Goal: Information Seeking & Learning: Learn about a topic

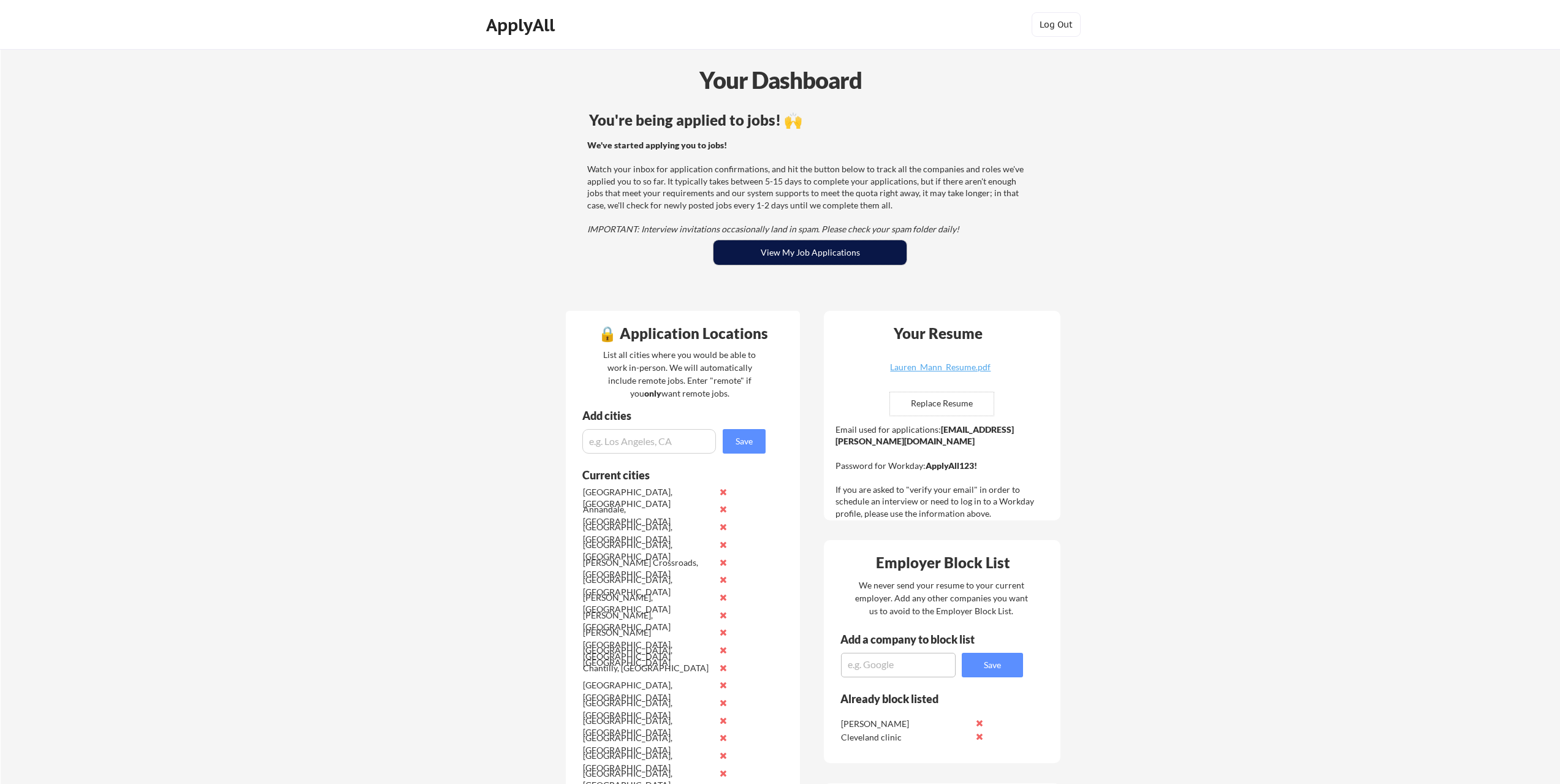
click at [795, 258] on button "View My Job Applications" at bounding box center [810, 252] width 193 height 25
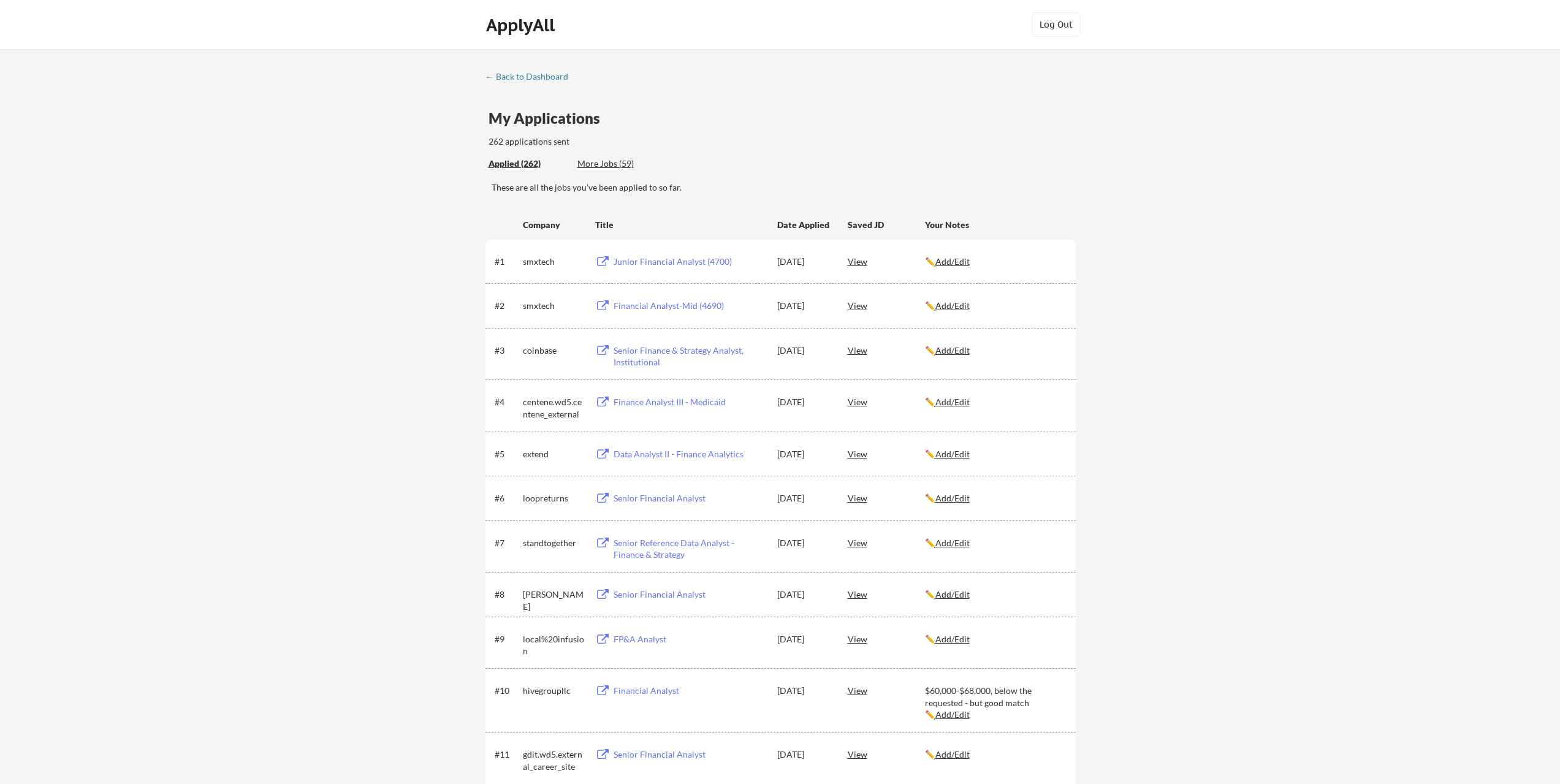
click at [681, 262] on div "Junior Financial Analyst (4700)" at bounding box center [689, 262] width 152 height 12
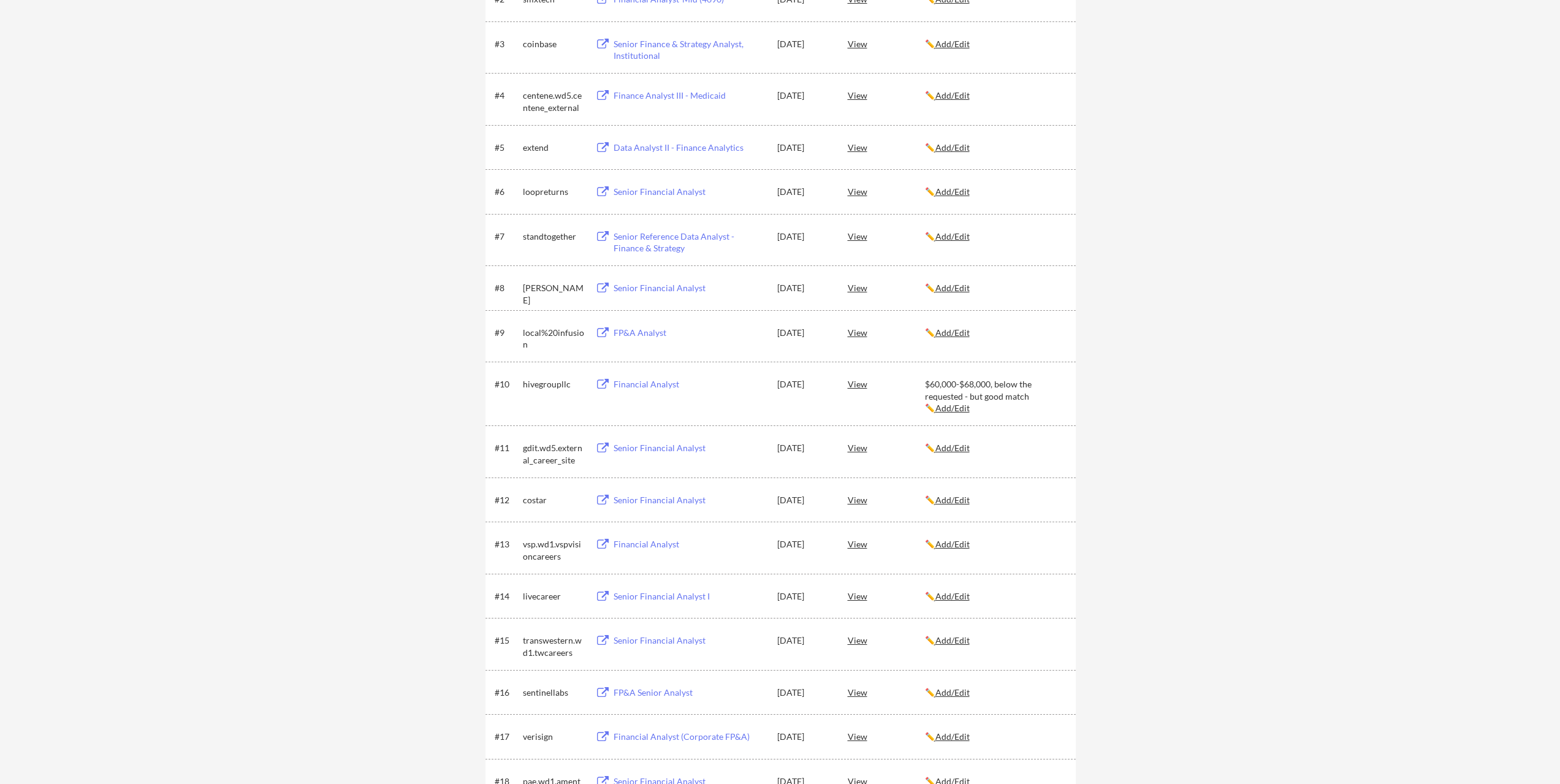
scroll to position [245, 0]
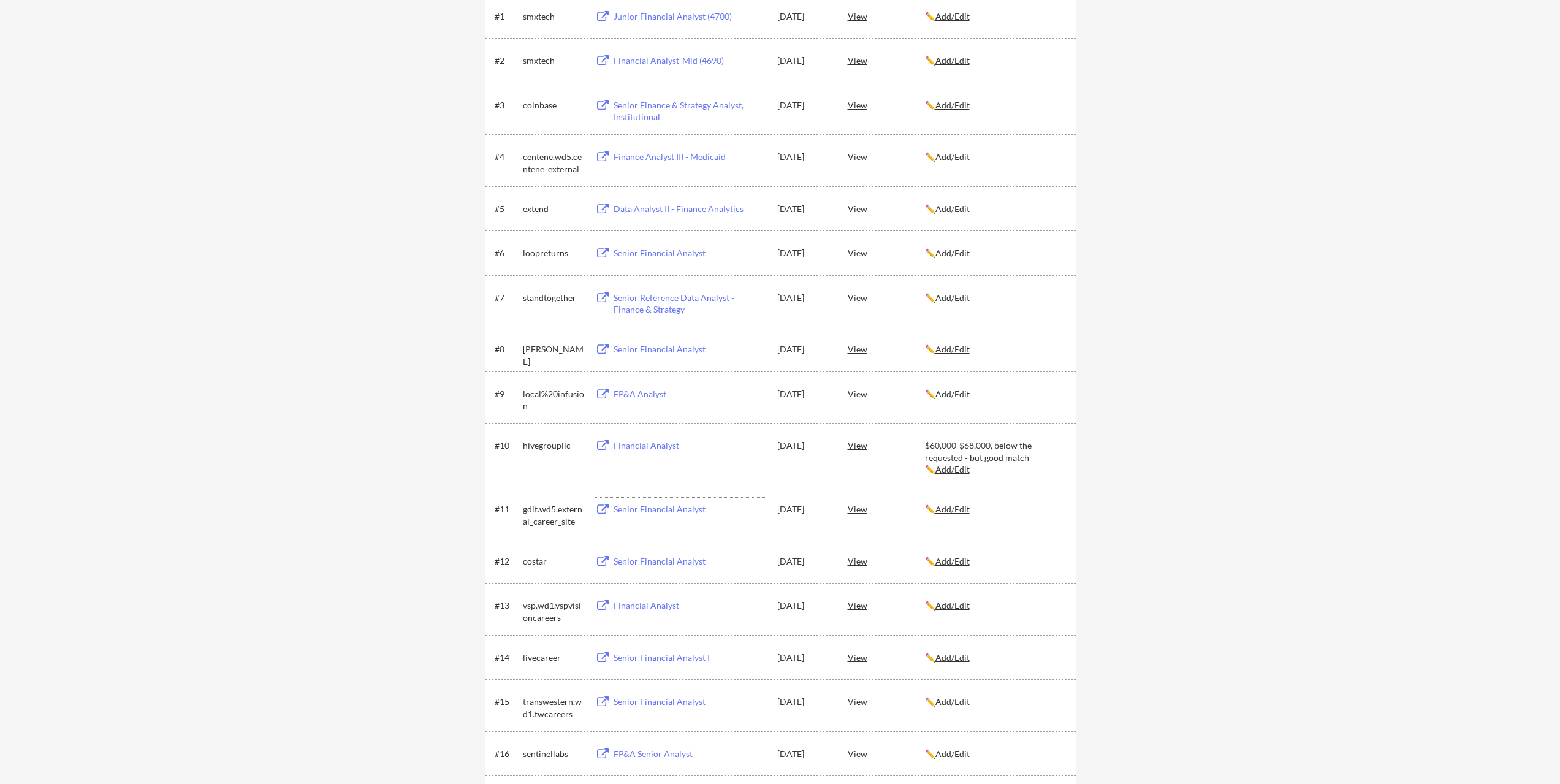
click at [645, 512] on div "Senior Financial Analyst" at bounding box center [689, 509] width 152 height 12
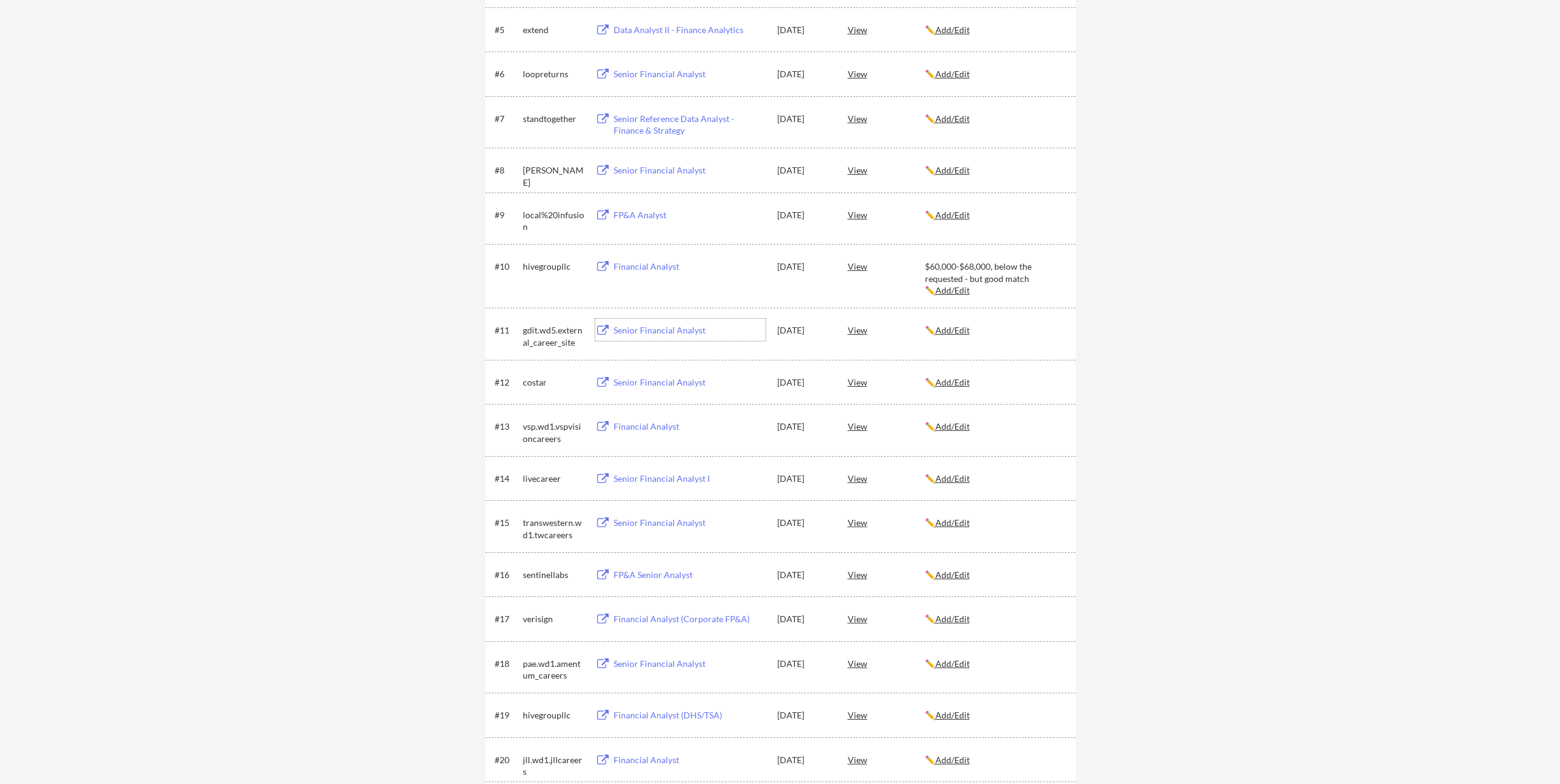
scroll to position [429, 0]
click at [602, 326] on button at bounding box center [603, 325] width 15 height 11
click at [601, 326] on button at bounding box center [603, 325] width 15 height 11
click at [649, 325] on div "Senior Financial Analyst" at bounding box center [689, 325] width 152 height 12
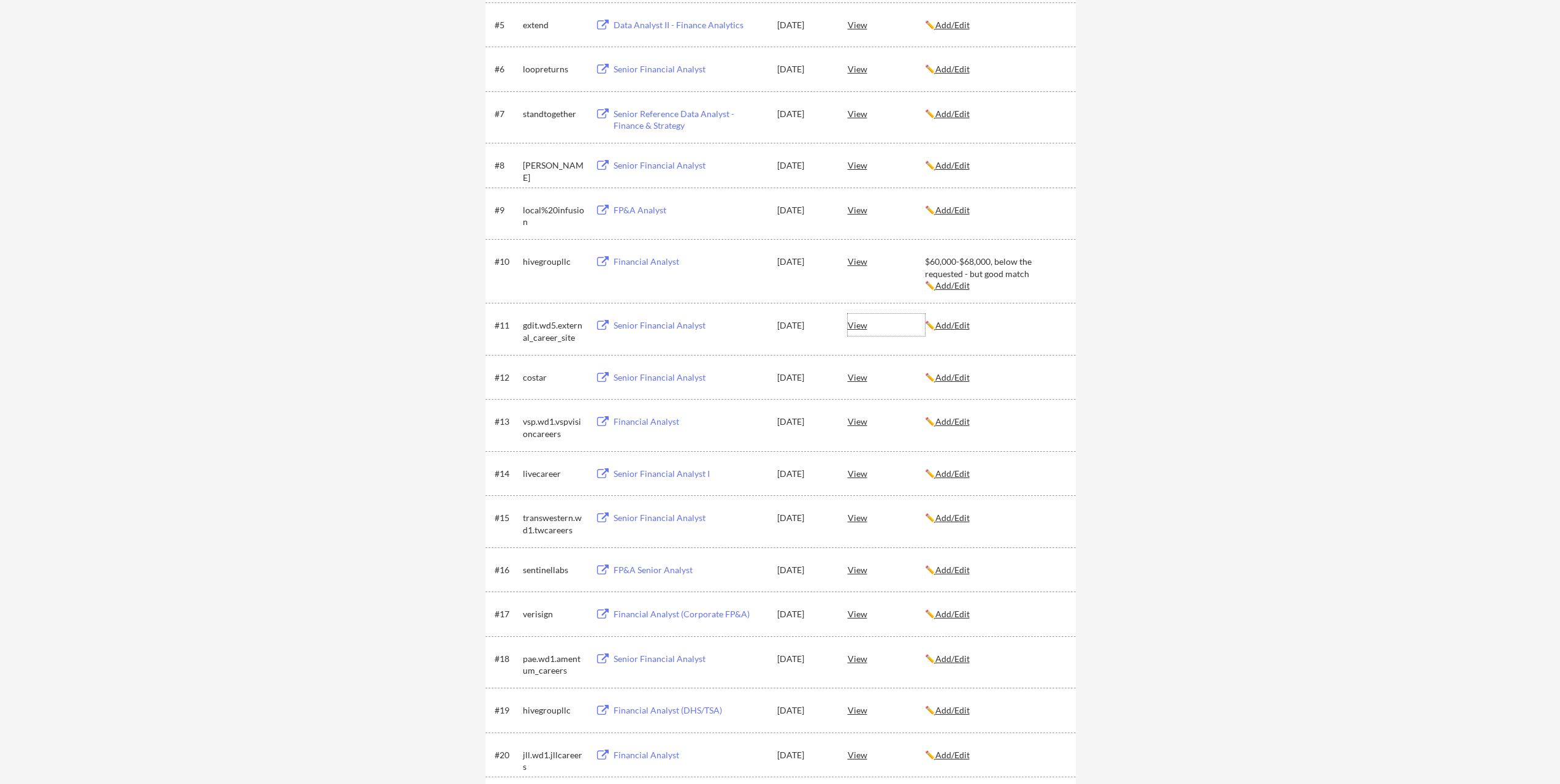
click at [856, 323] on div "View" at bounding box center [886, 325] width 77 height 22
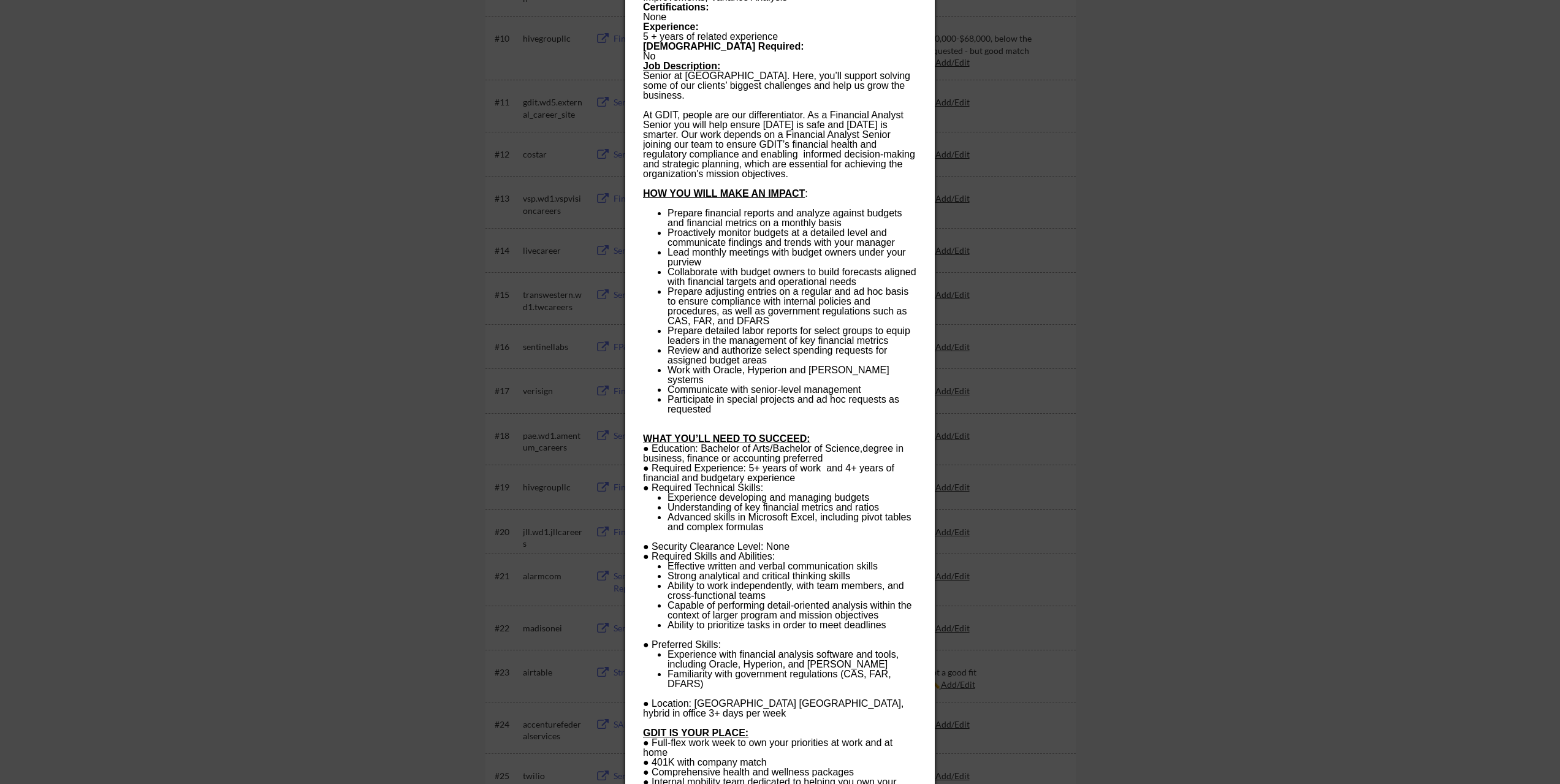
scroll to position [674, 0]
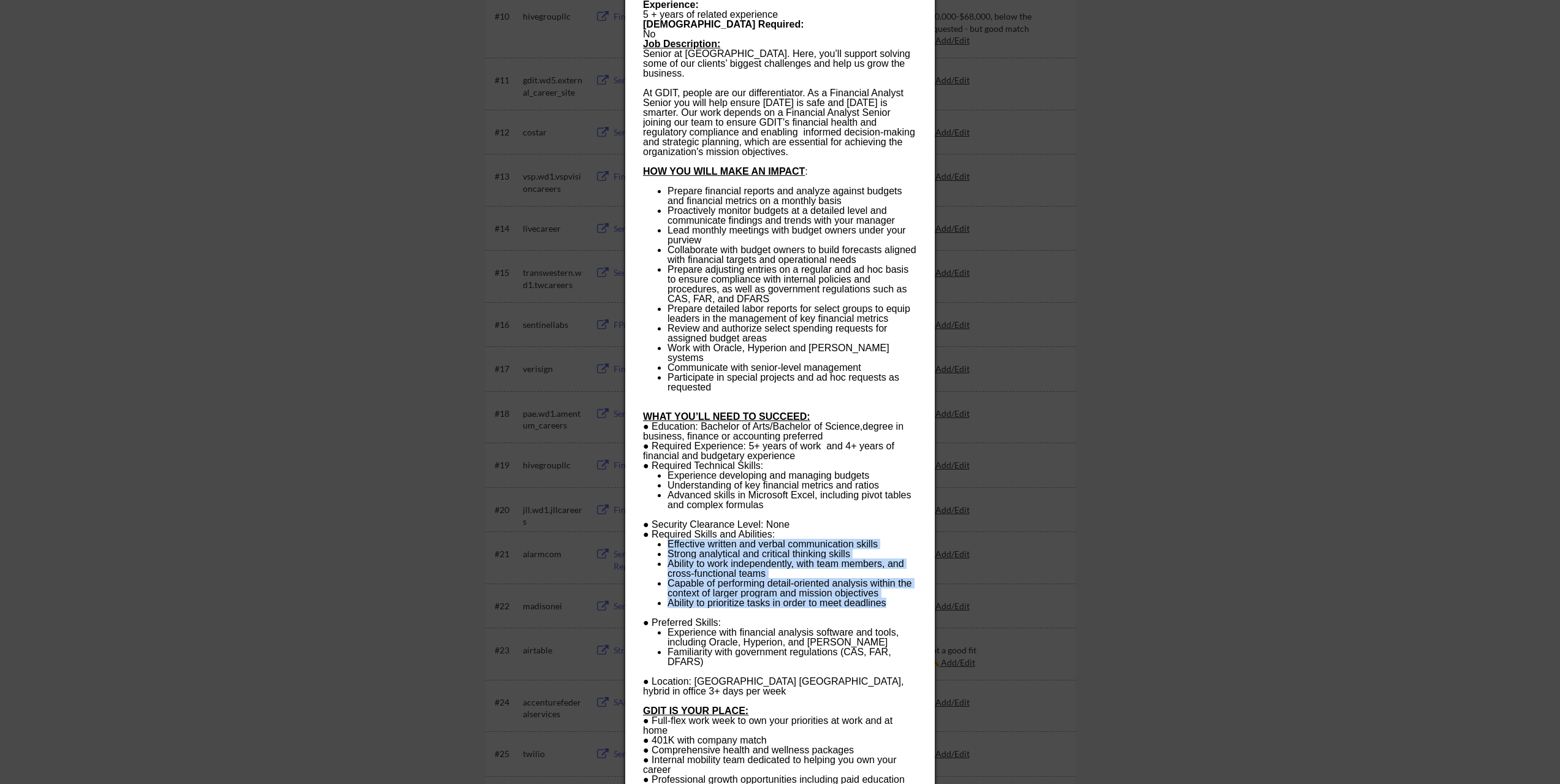
drag, startPoint x: 670, startPoint y: 524, endPoint x: 895, endPoint y: 582, distance: 232.4
click at [895, 582] on ul "Effective written and verbal communication skills Strong analytical and critica…" at bounding box center [780, 573] width 274 height 68
click at [897, 598] on li "Ability to prioritize tasks in order to meet deadlines" at bounding box center [791, 603] width 249 height 10
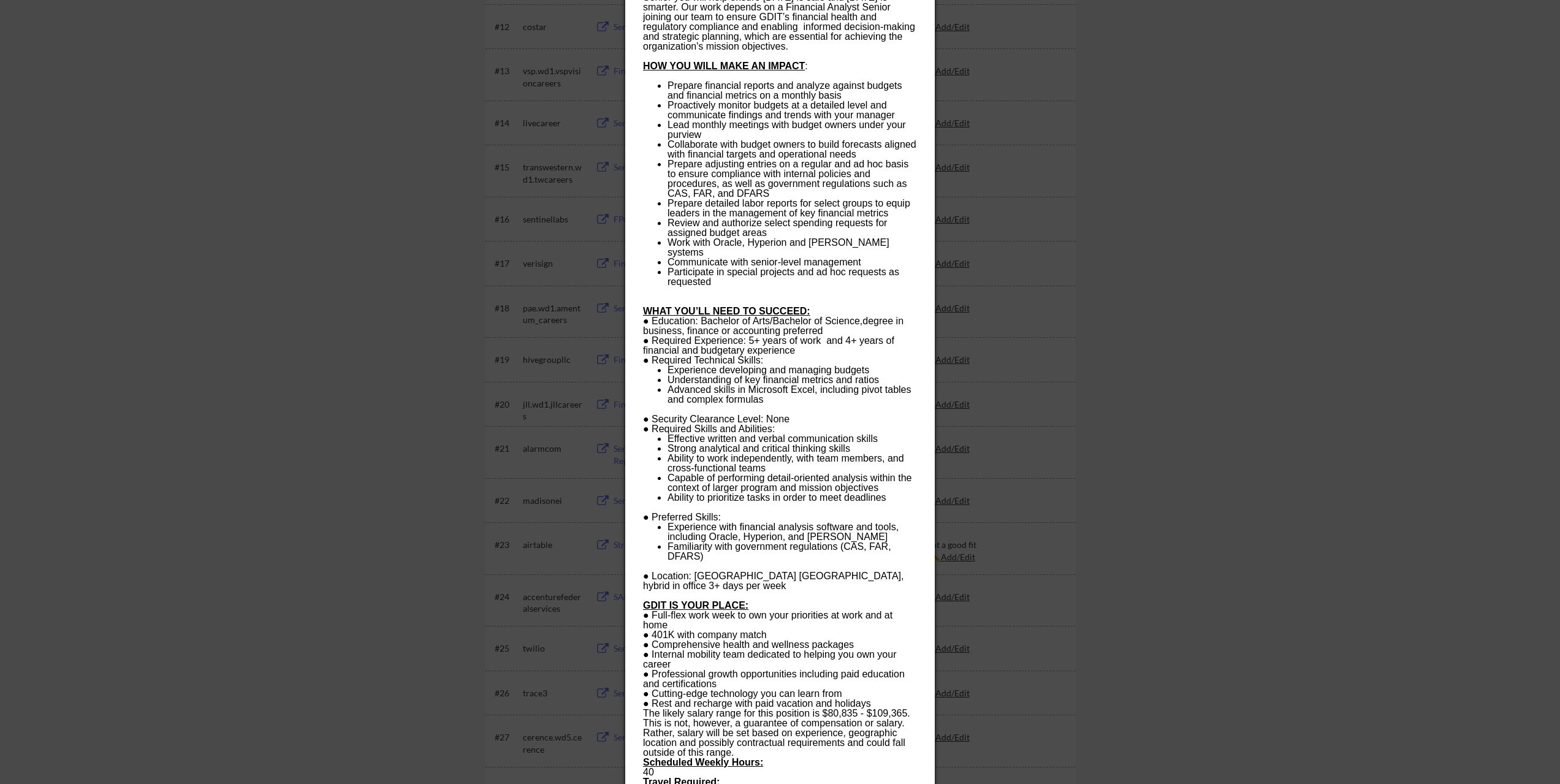
scroll to position [858, 0]
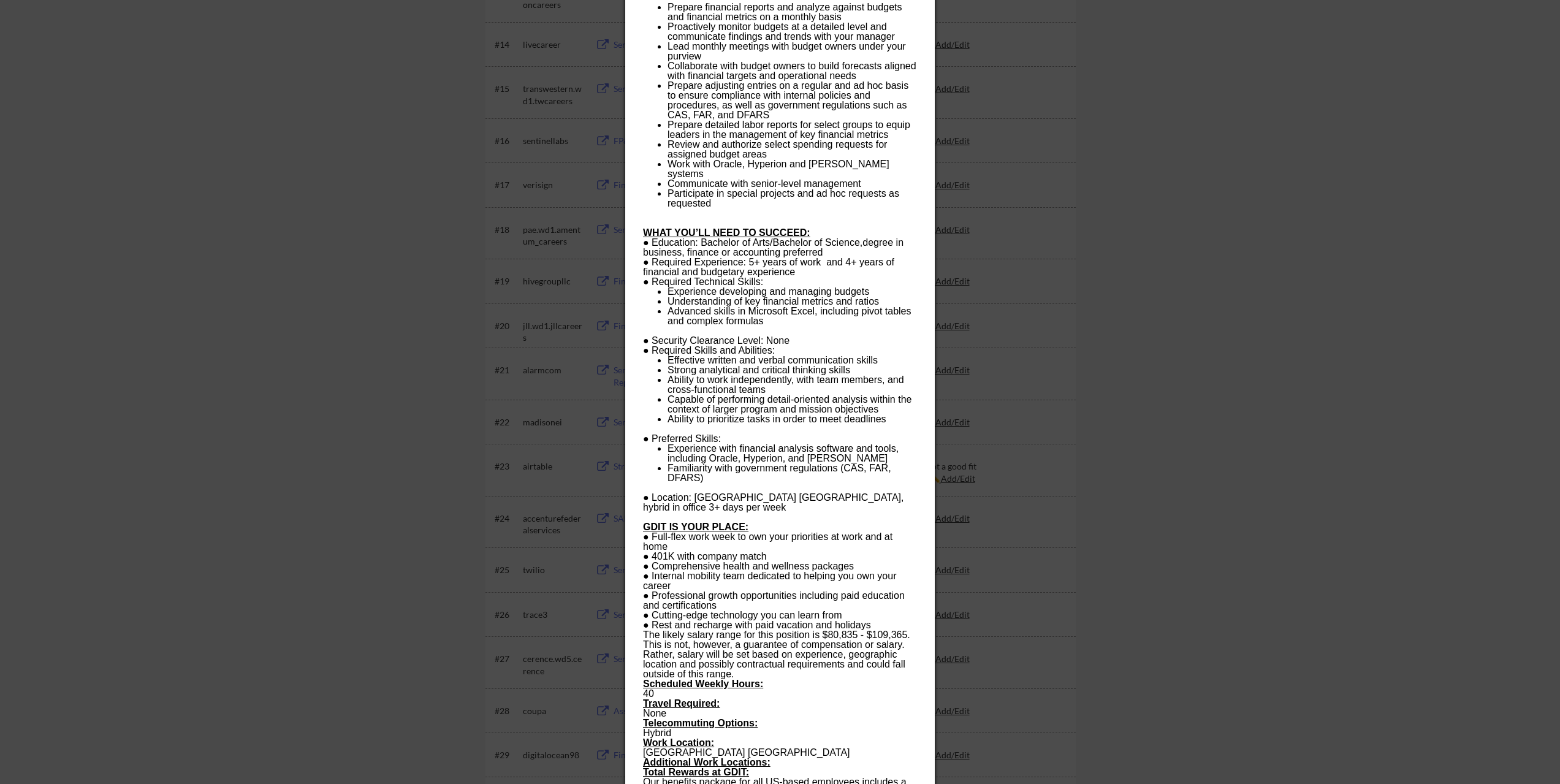
click at [778, 578] on p "● Location: Falls Church VA, hybrid in office 3+ days per week GDIT IS YOUR PLA…" at bounding box center [780, 556] width 274 height 147
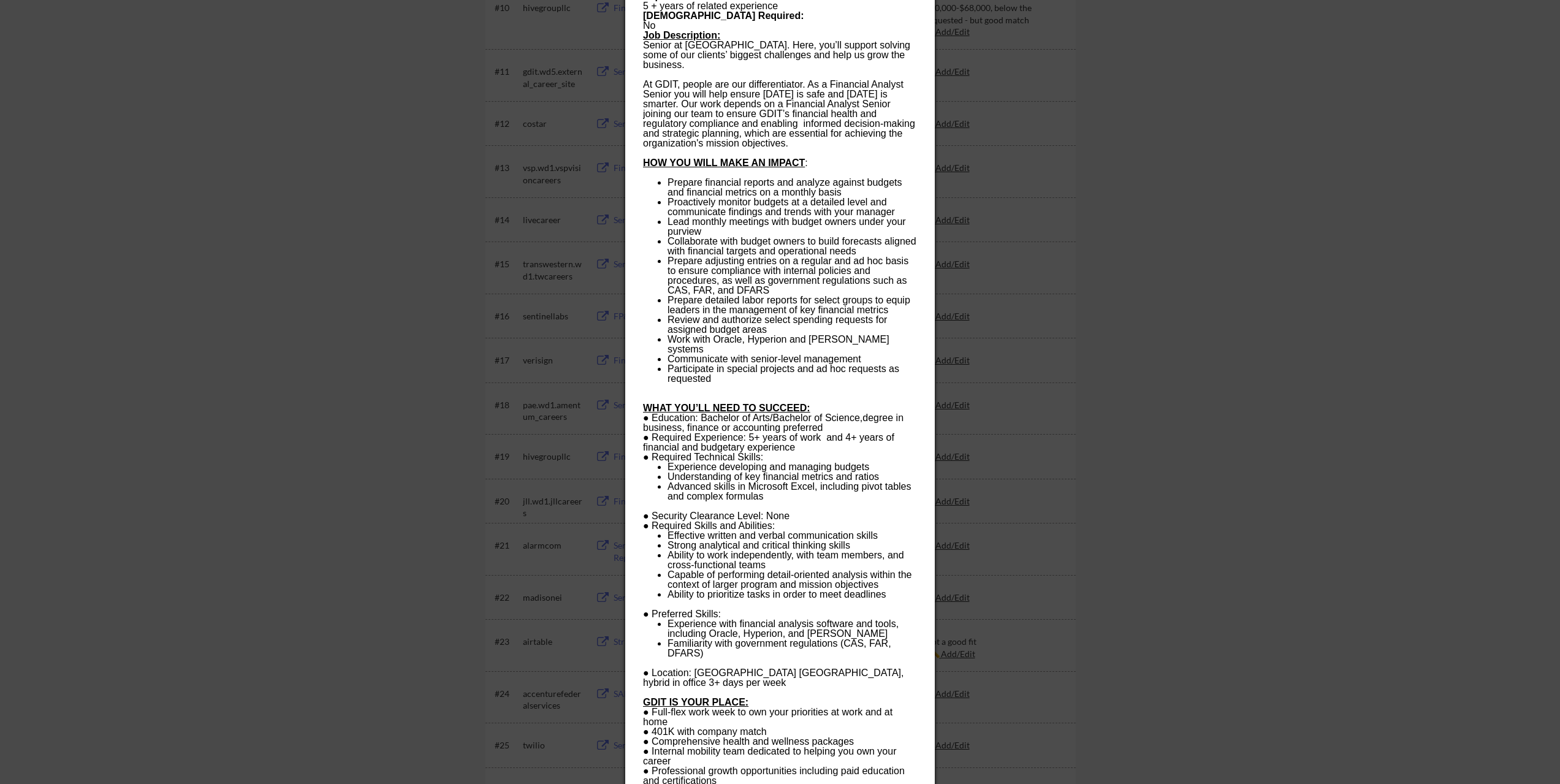
scroll to position [674, 0]
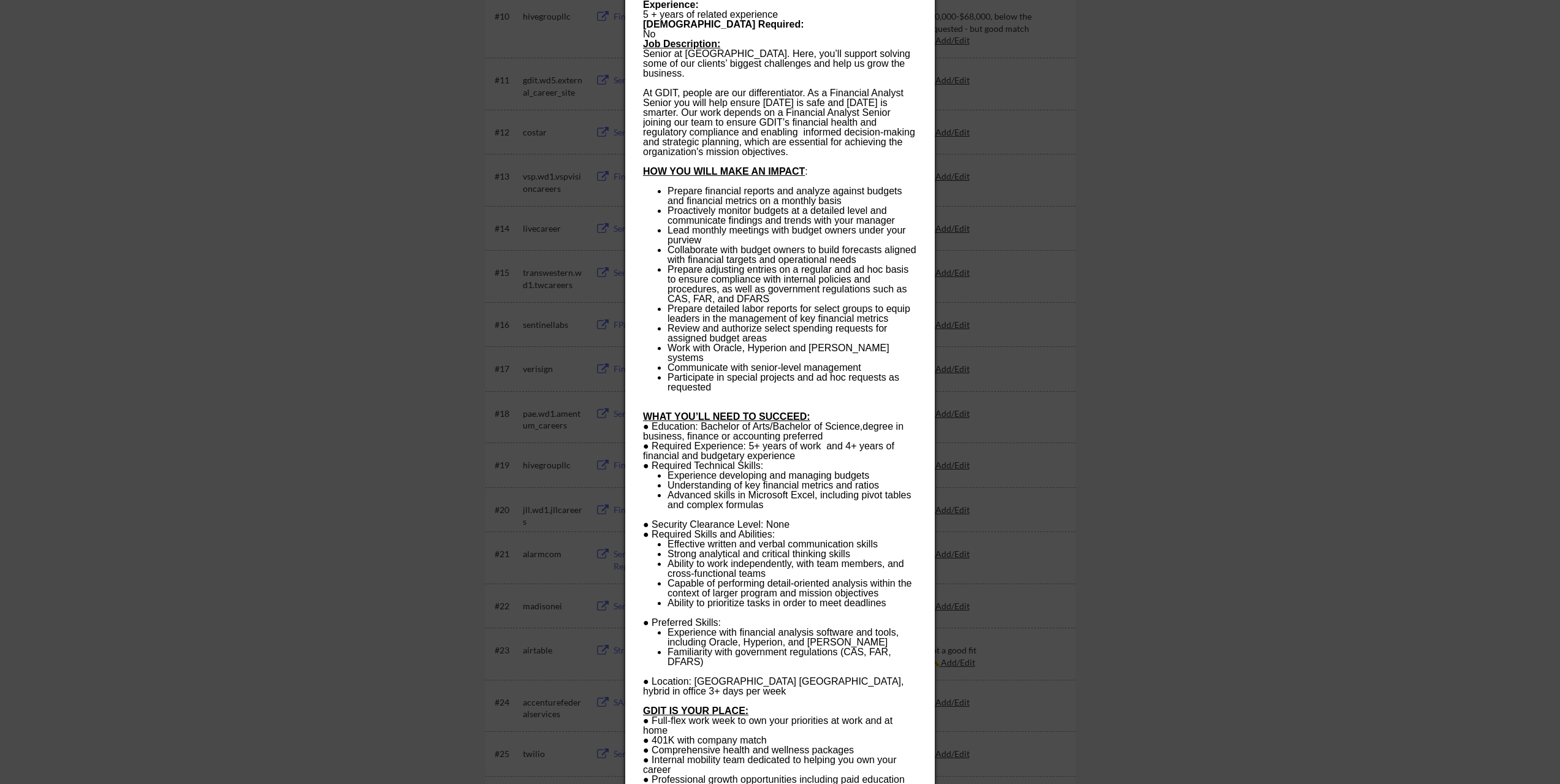
click at [730, 608] on p "● Preferred Skills:" at bounding box center [780, 618] width 274 height 19
drag, startPoint x: 724, startPoint y: 638, endPoint x: 652, endPoint y: 602, distance: 80.5
click at [652, 602] on div "Type of Requisition: Regular Clearance Level Must Currently Possess: None Clear…" at bounding box center [780, 559] width 274 height 1432
click at [738, 608] on p "● Preferred Skills:" at bounding box center [780, 618] width 274 height 19
click at [755, 608] on p "● Preferred Skills:" at bounding box center [780, 618] width 274 height 19
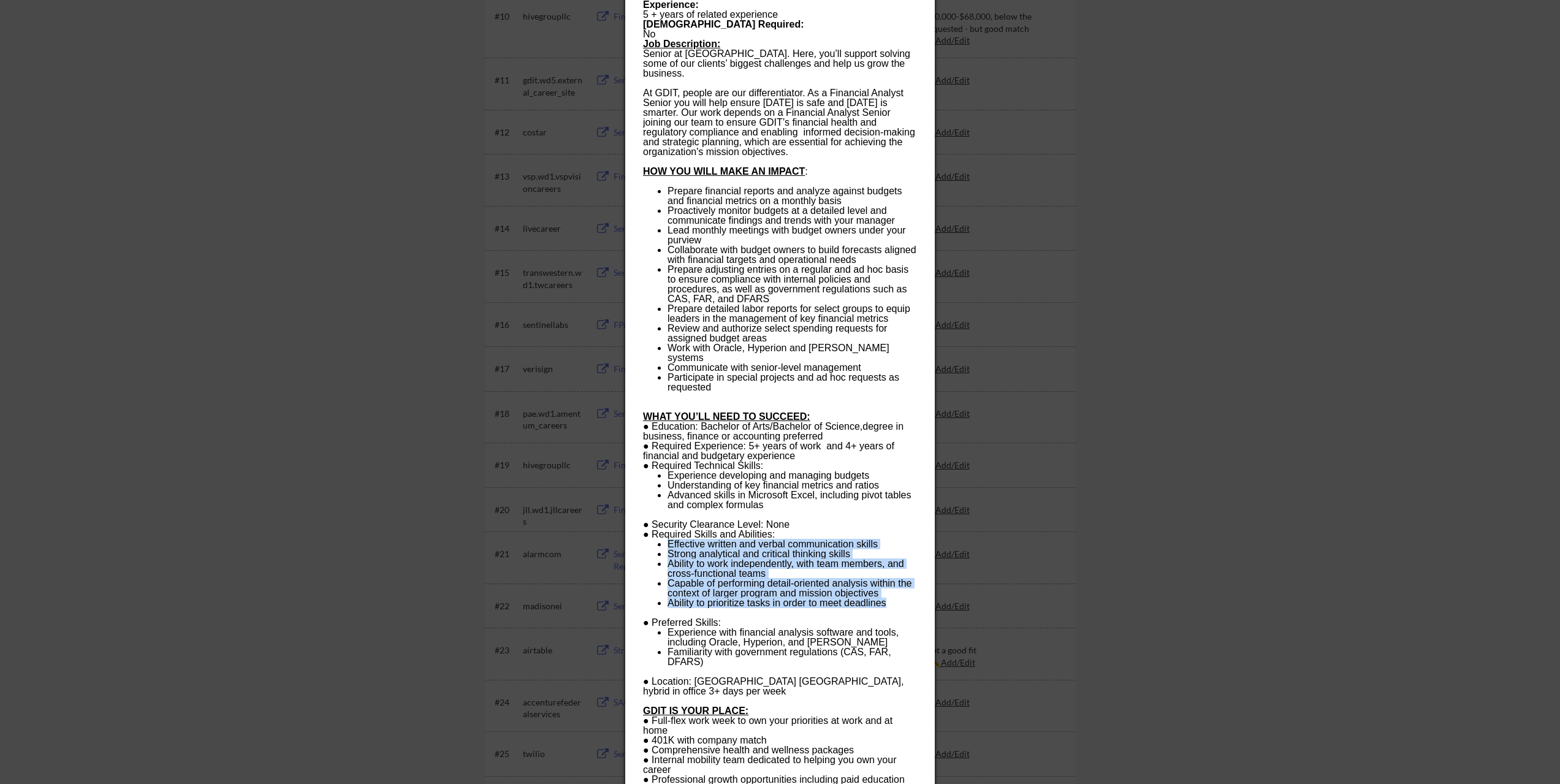
drag, startPoint x: 887, startPoint y: 586, endPoint x: 669, endPoint y: 526, distance: 226.1
click at [669, 539] on ul "Effective written and verbal communication skills Strong analytical and critica…" at bounding box center [780, 573] width 274 height 68
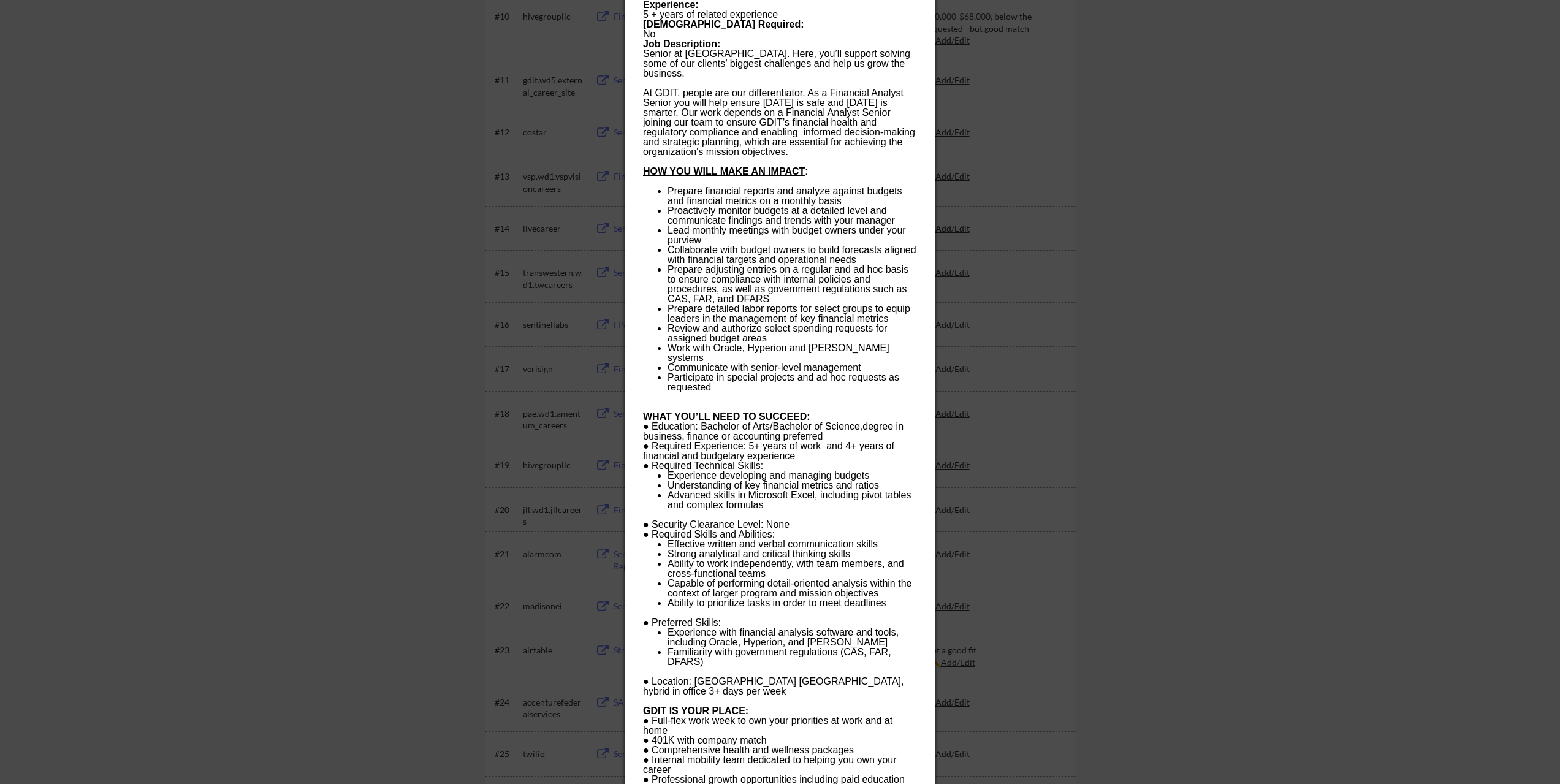
click at [847, 608] on p "● Preferred Skills:" at bounding box center [780, 618] width 274 height 19
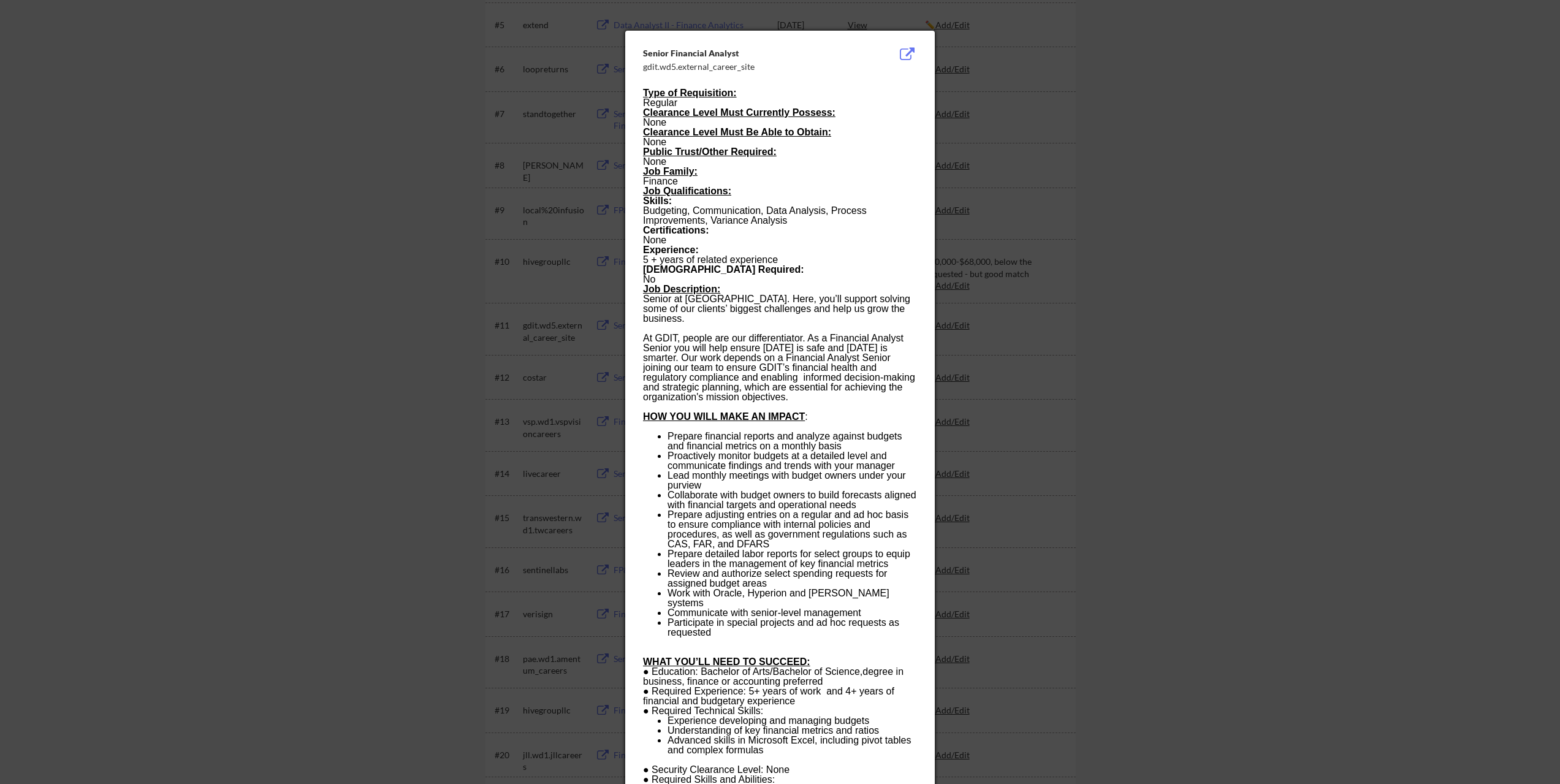
scroll to position [184, 0]
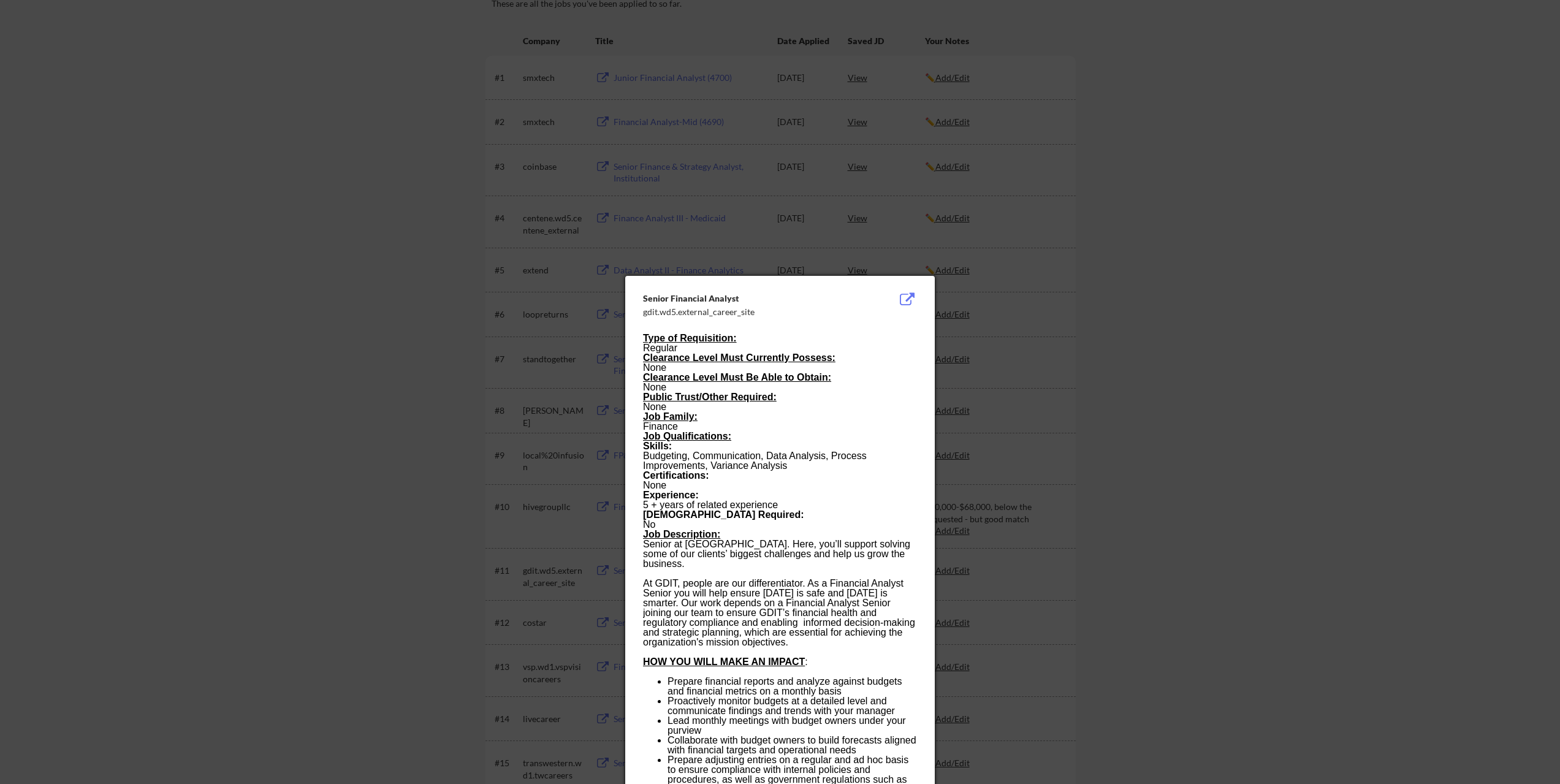
click at [317, 482] on div at bounding box center [780, 392] width 1560 height 784
